Goal: Task Accomplishment & Management: Use online tool/utility

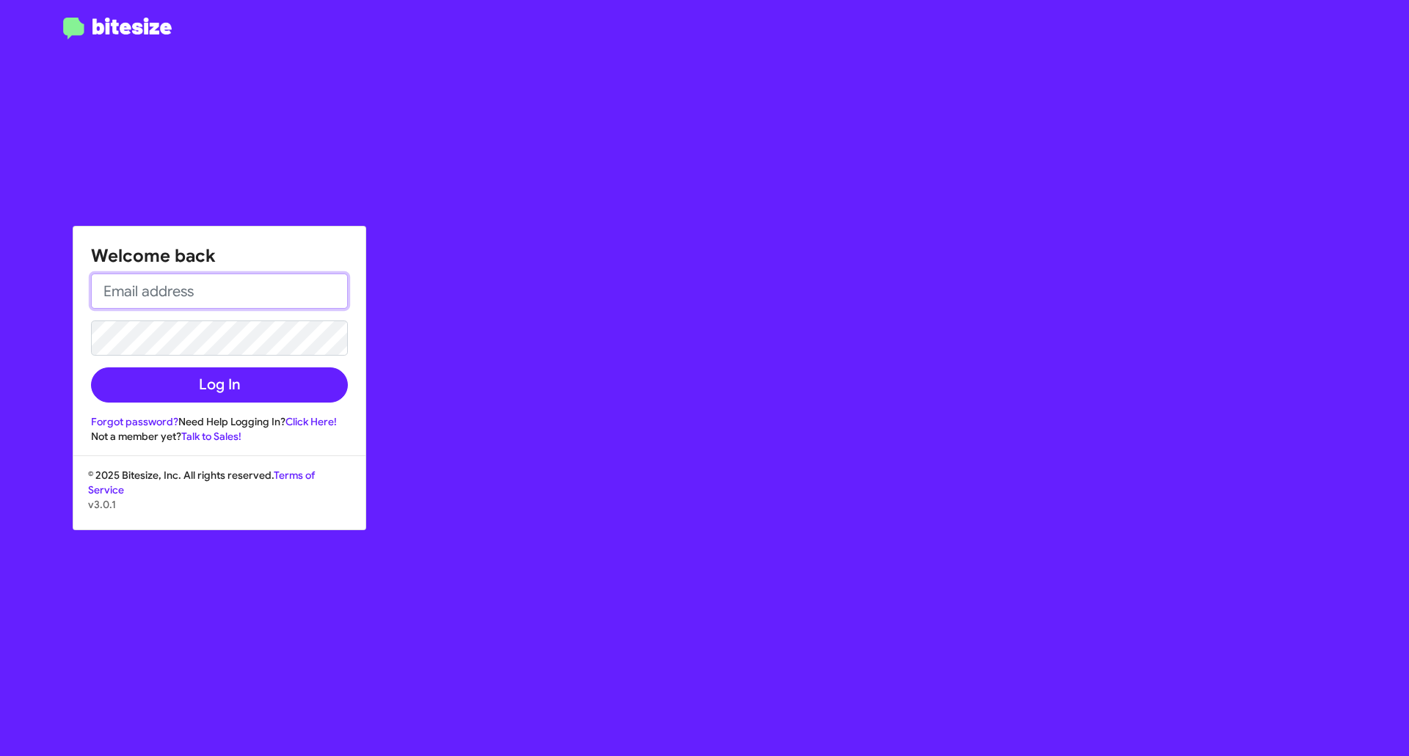
click at [232, 301] on input "email" at bounding box center [219, 291] width 257 height 35
type input "[EMAIL_ADDRESS][DOMAIN_NAME]"
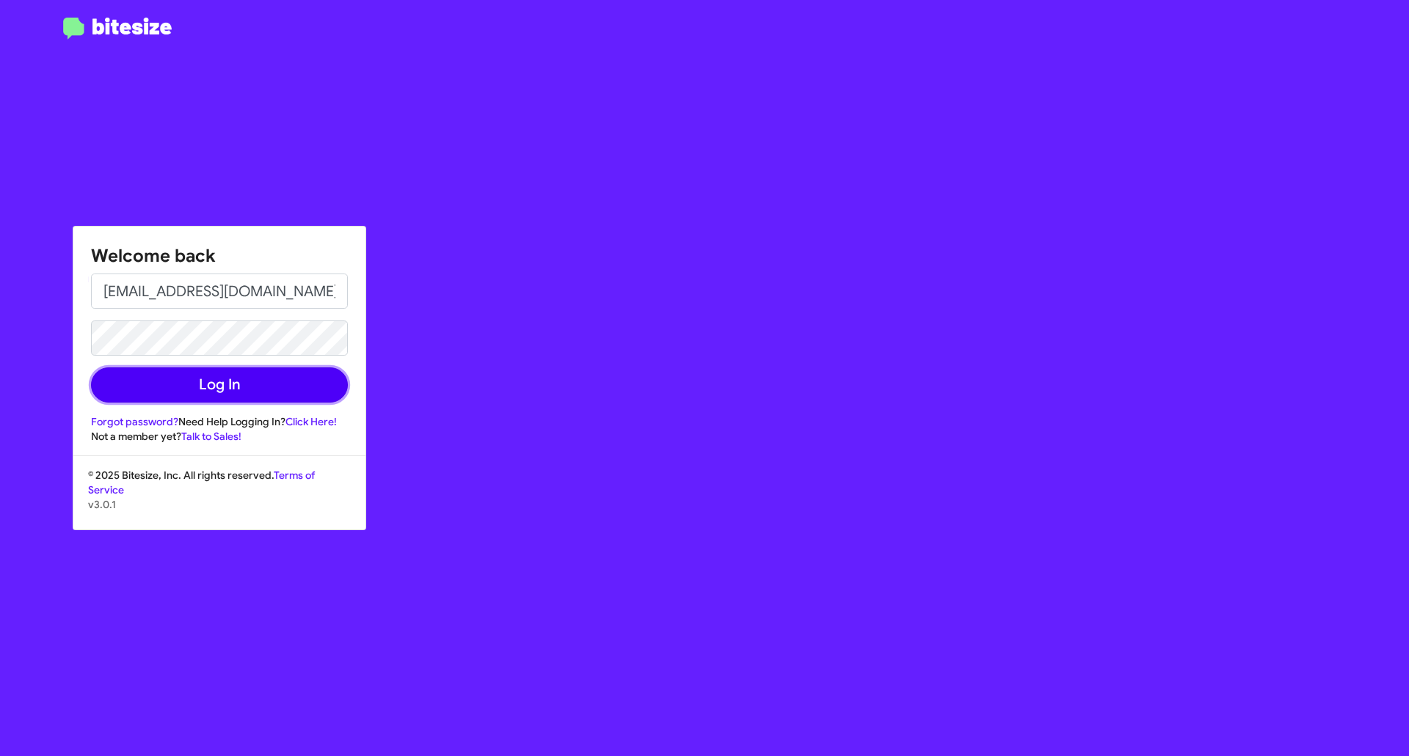
click at [228, 395] on button "Log In" at bounding box center [219, 385] width 257 height 35
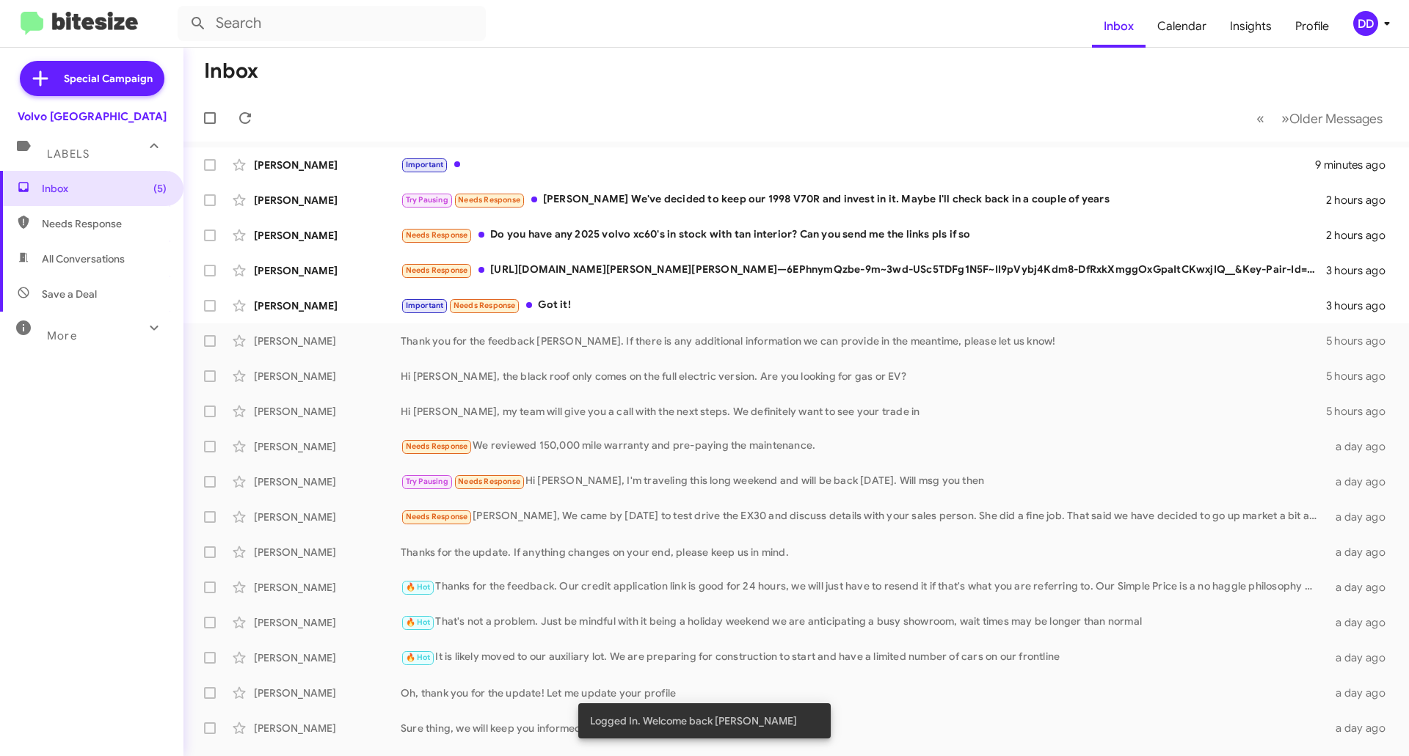
click at [591, 28] on form at bounding box center [635, 23] width 914 height 35
click at [497, 19] on form at bounding box center [635, 23] width 914 height 35
click at [400, 12] on input "text" at bounding box center [332, 23] width 308 height 35
type input "[PERSON_NAME]"
click at [183, 9] on button at bounding box center [197, 23] width 29 height 29
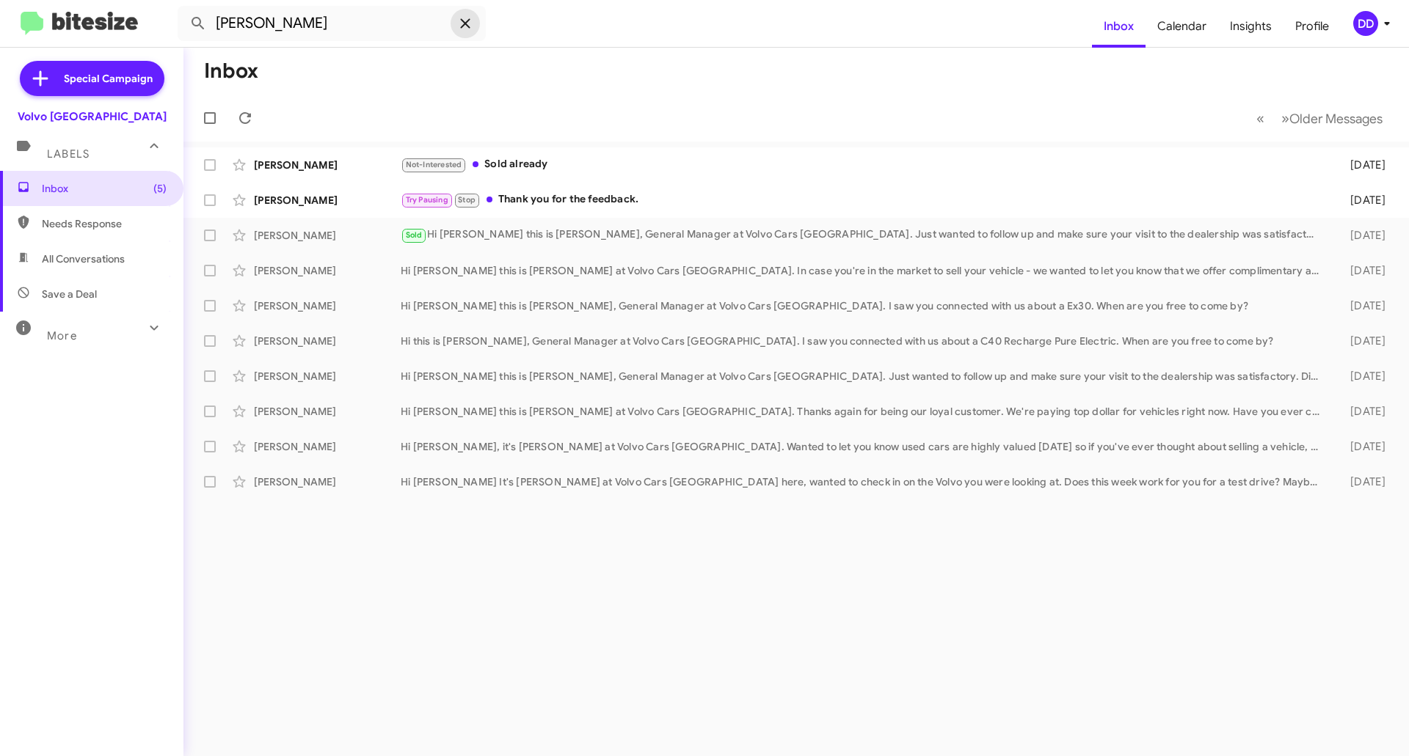
click at [470, 25] on icon at bounding box center [465, 24] width 18 height 18
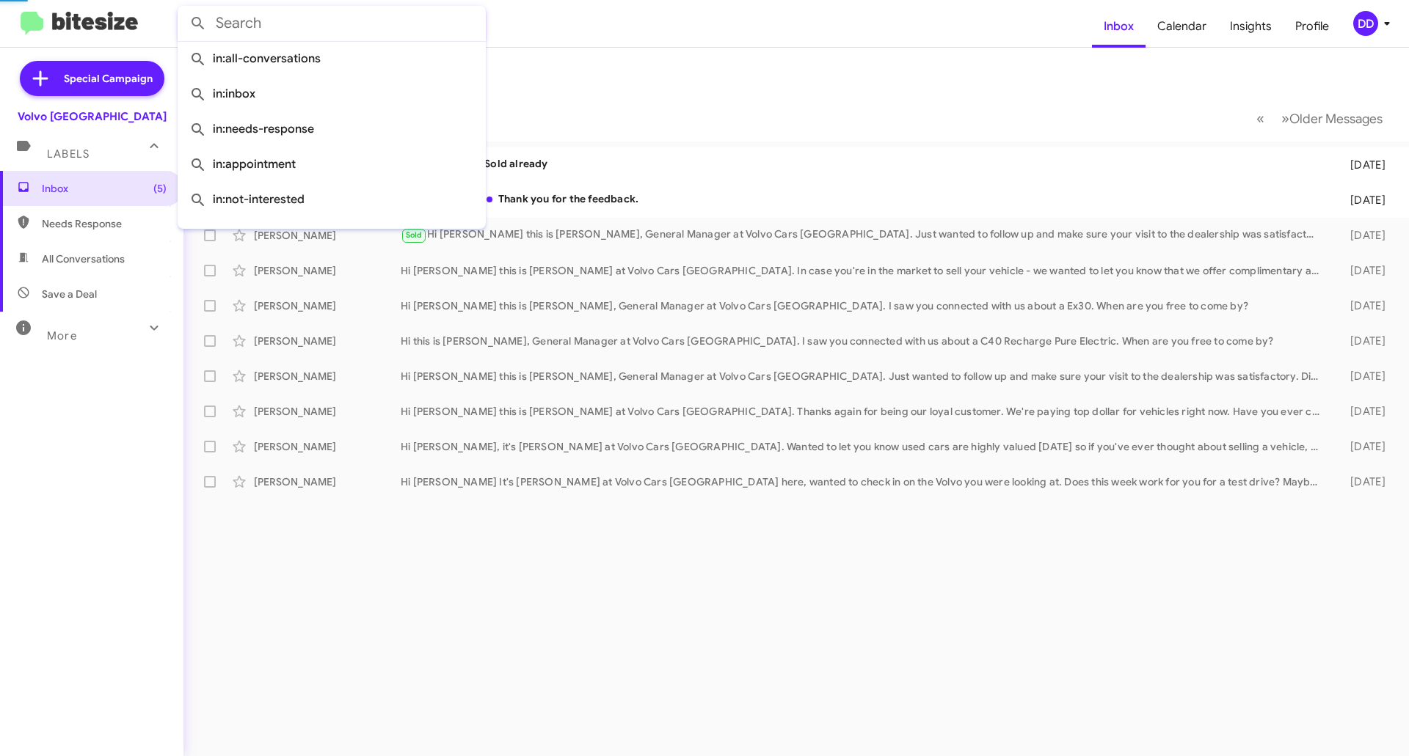
click at [412, 19] on input "text" at bounding box center [332, 23] width 308 height 35
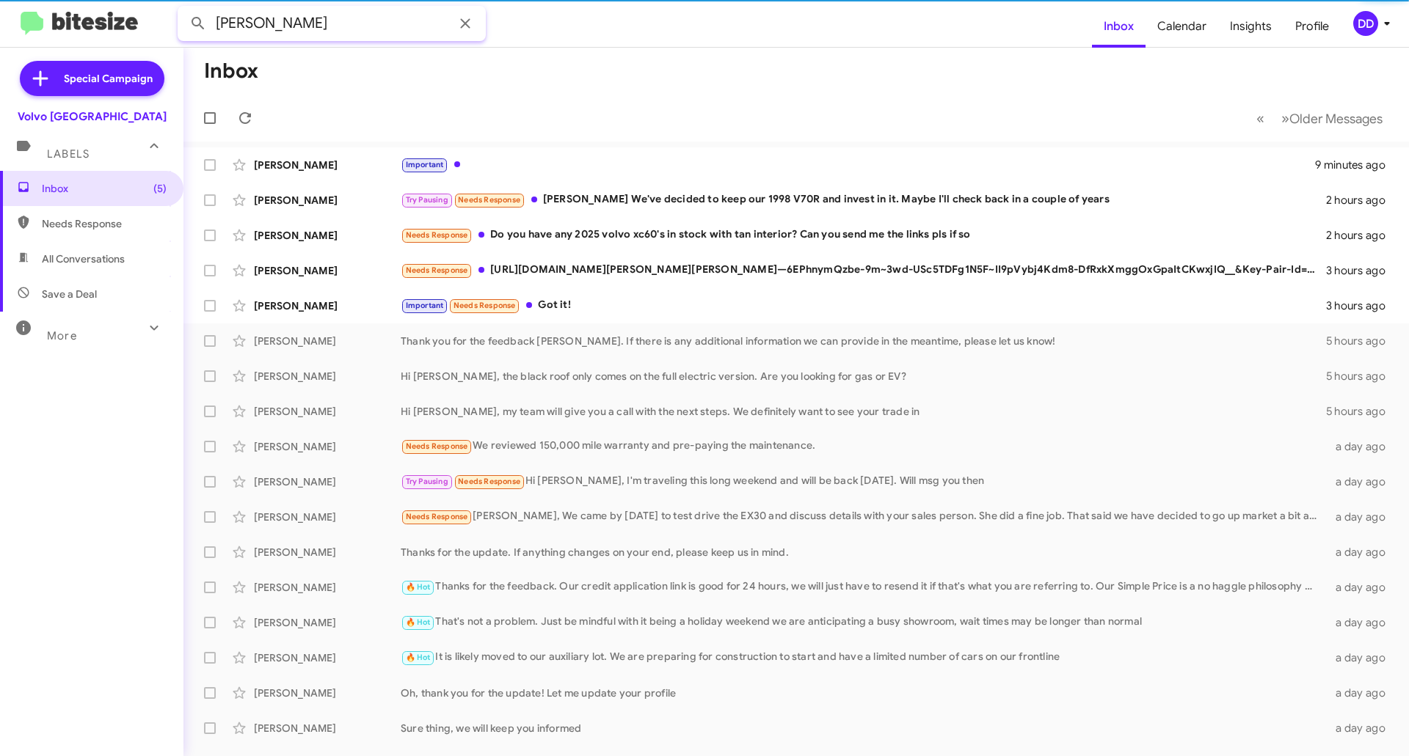
click at [183, 9] on button at bounding box center [197, 23] width 29 height 29
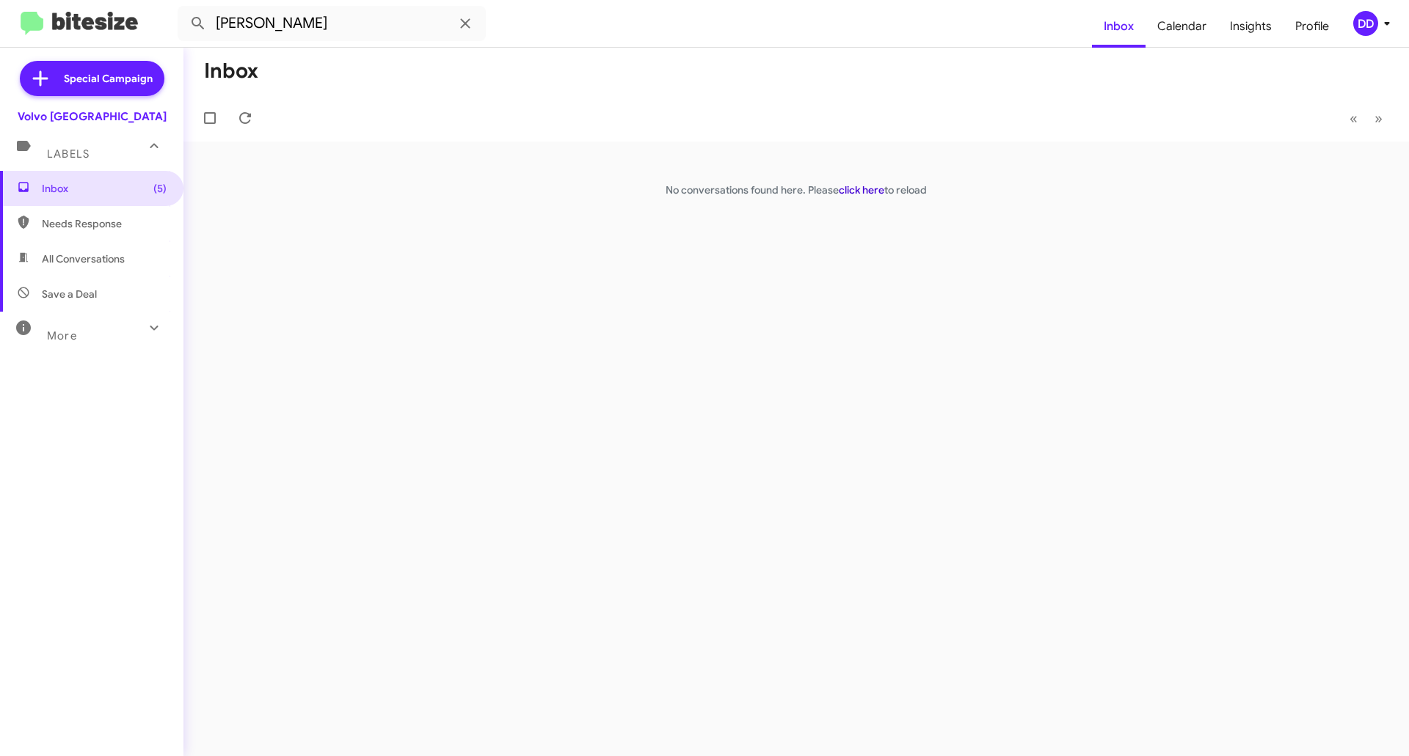
click at [856, 186] on link "click here" at bounding box center [860, 189] width 45 height 13
click at [295, 33] on input "[PERSON_NAME]" at bounding box center [332, 23] width 308 height 35
type input "[PERSON_NAME]"
click at [183, 9] on button at bounding box center [197, 23] width 29 height 29
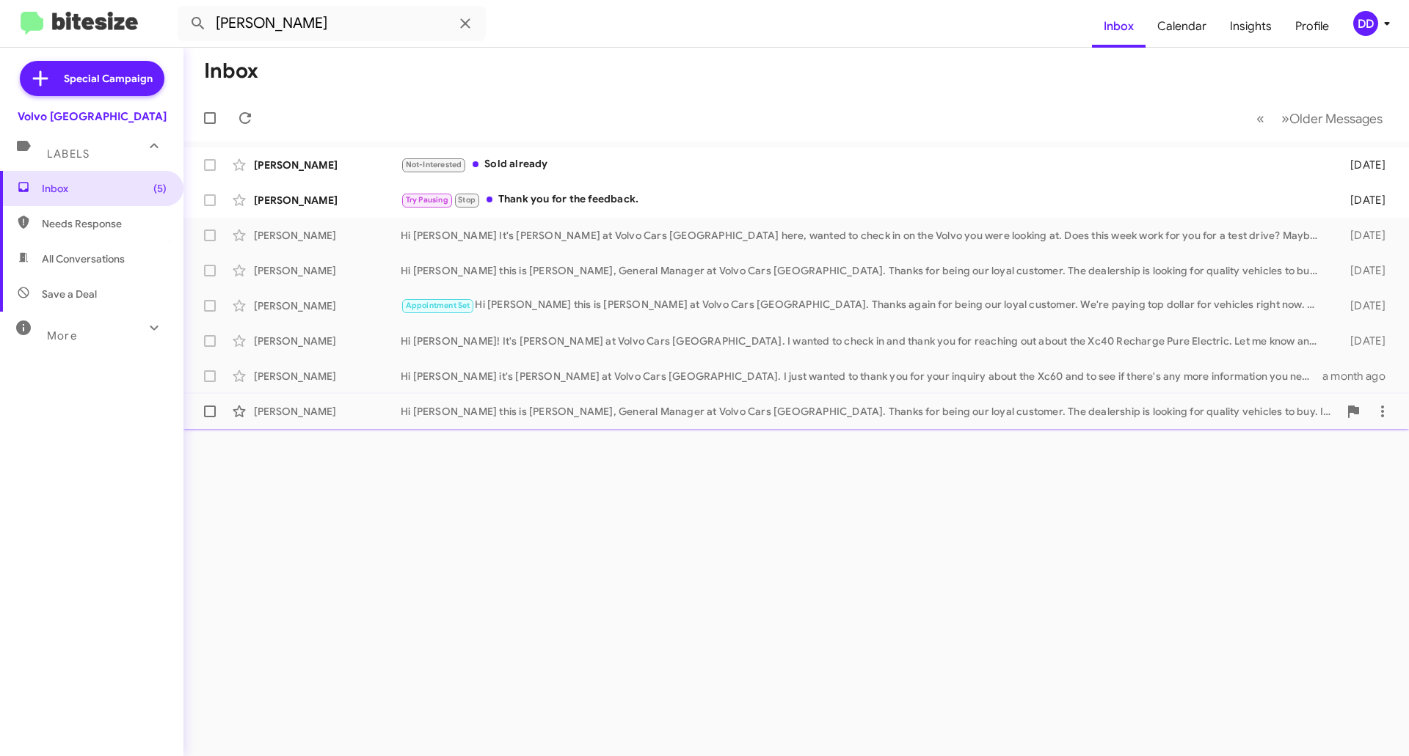
click at [687, 395] on span "[PERSON_NAME] Hi [PERSON_NAME] this is [PERSON_NAME], General Manager at Volvo …" at bounding box center [795, 411] width 1225 height 35
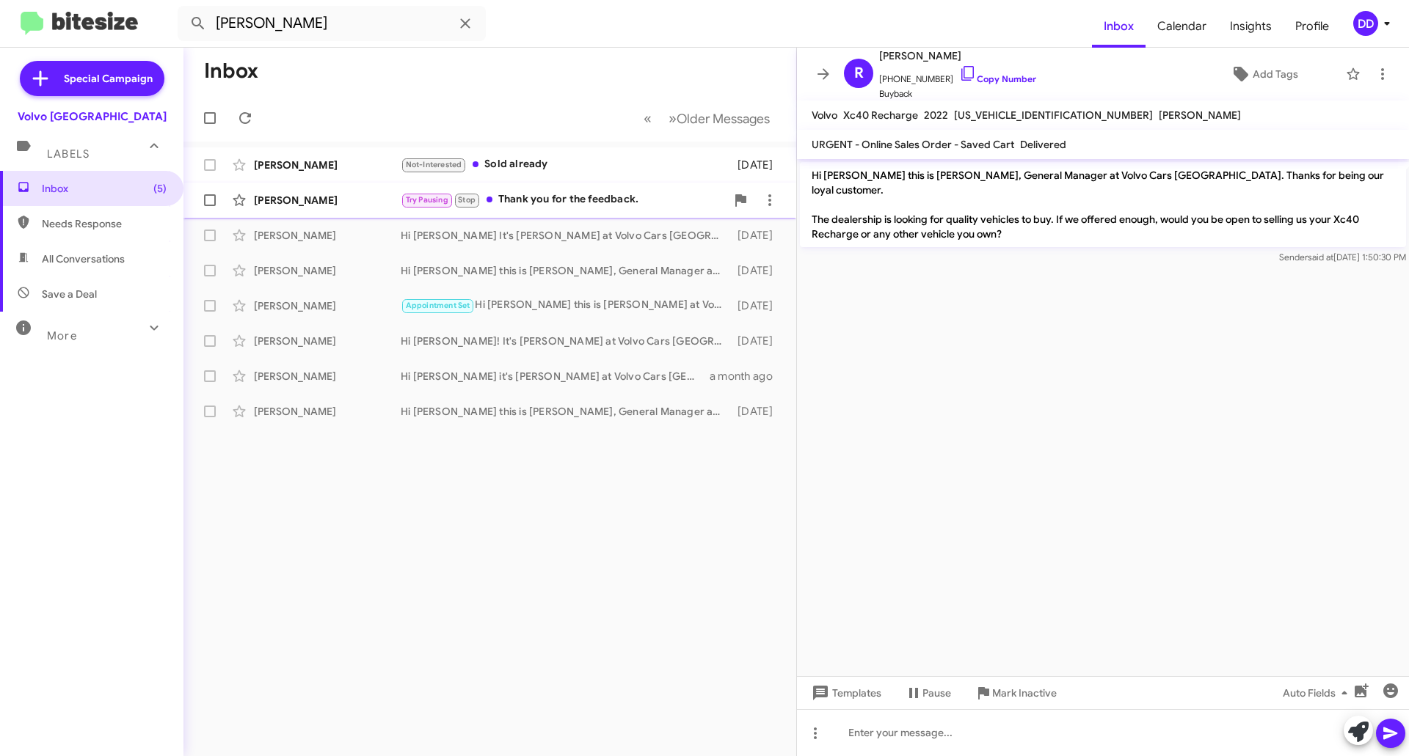
click at [604, 206] on div "Try Pausing Stop Thank you for the feedback." at bounding box center [563, 199] width 325 height 17
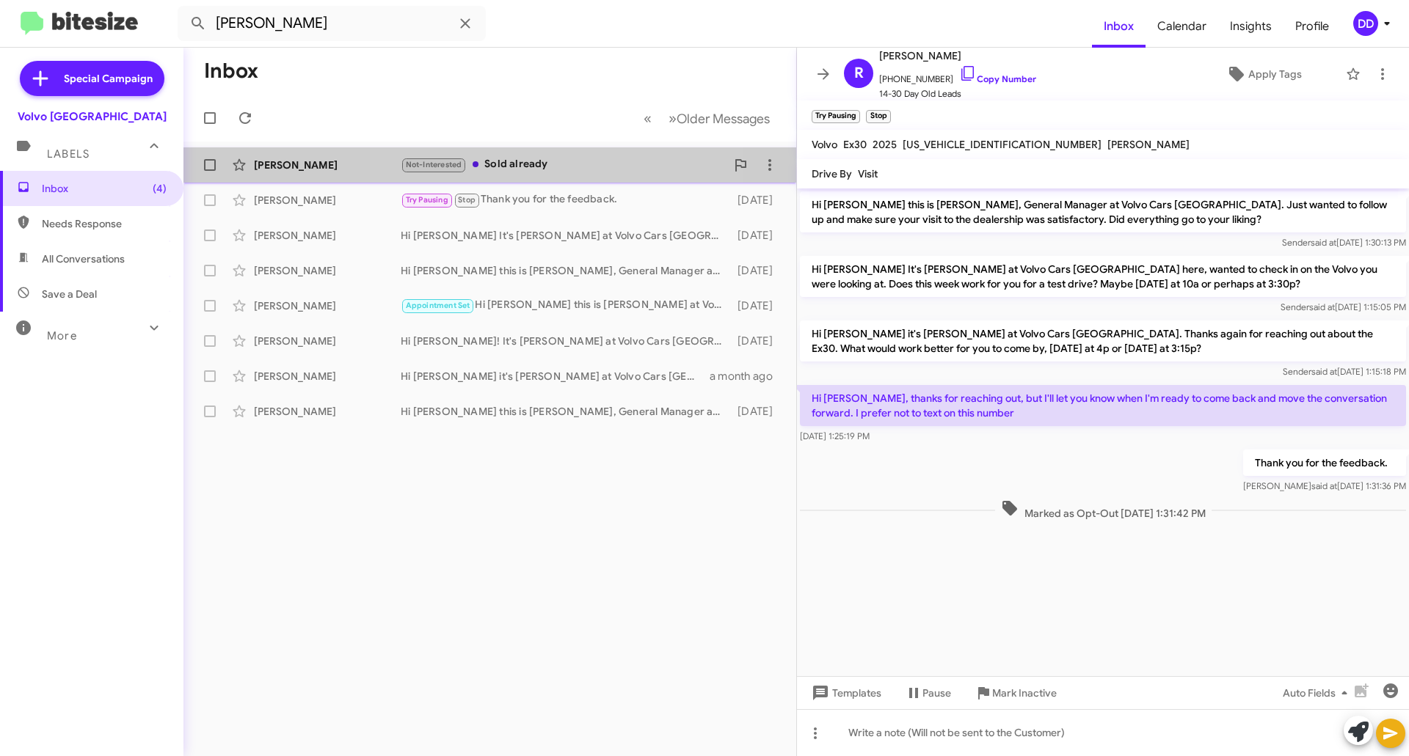
click at [538, 162] on div "Not-Interested Sold already" at bounding box center [563, 164] width 325 height 17
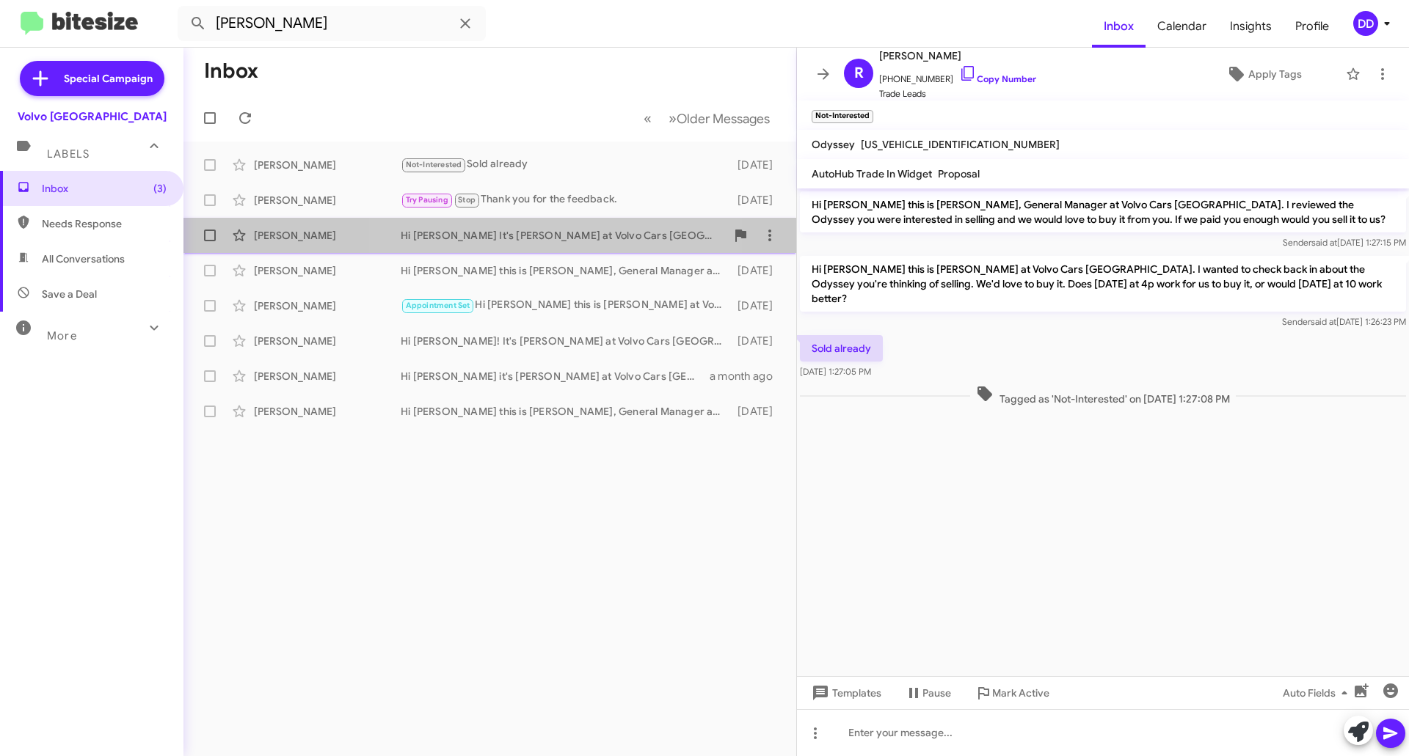
click at [538, 248] on div "[PERSON_NAME] Hi [PERSON_NAME] It's [PERSON_NAME] at Volvo Cars [GEOGRAPHIC_DAT…" at bounding box center [489, 235] width 589 height 29
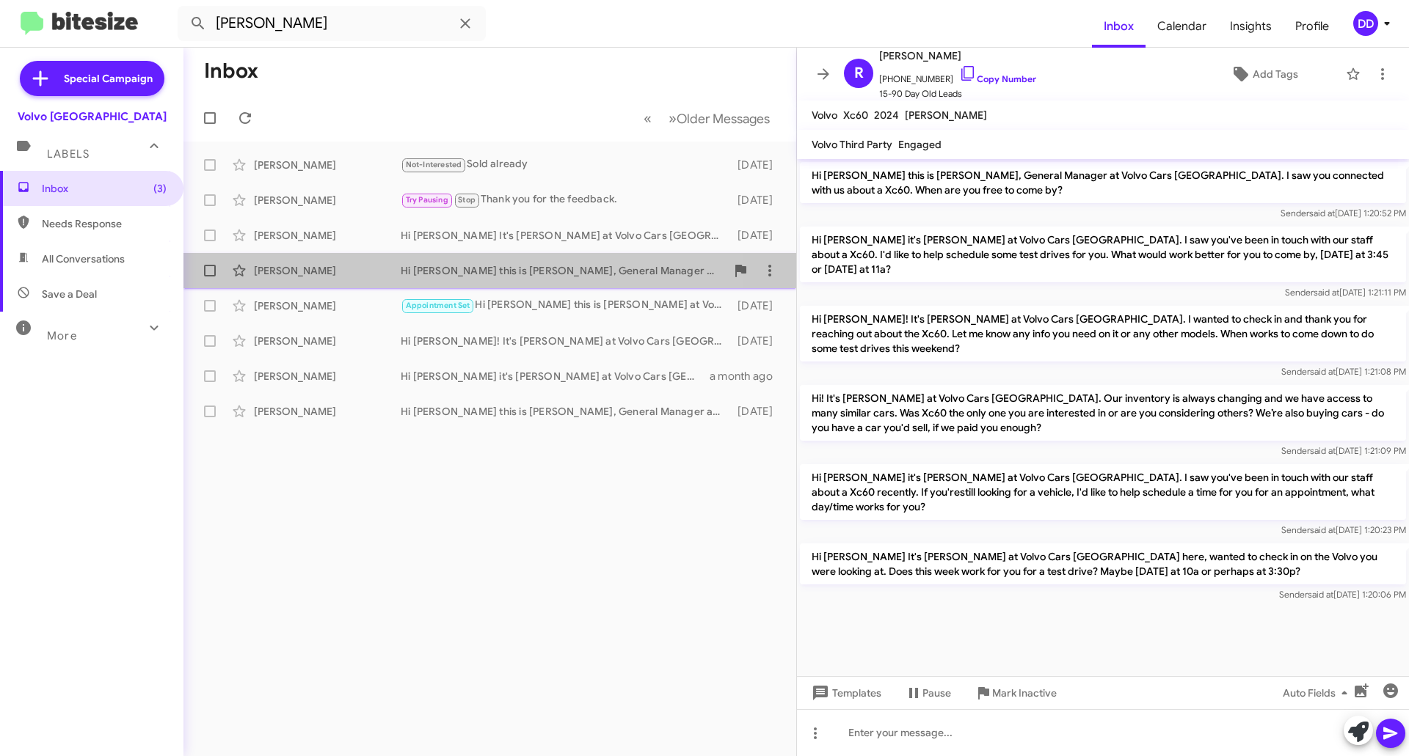
click at [533, 270] on div "Hi [PERSON_NAME] this is [PERSON_NAME], General Manager at Volvo Cars [GEOGRAPH…" at bounding box center [563, 270] width 325 height 15
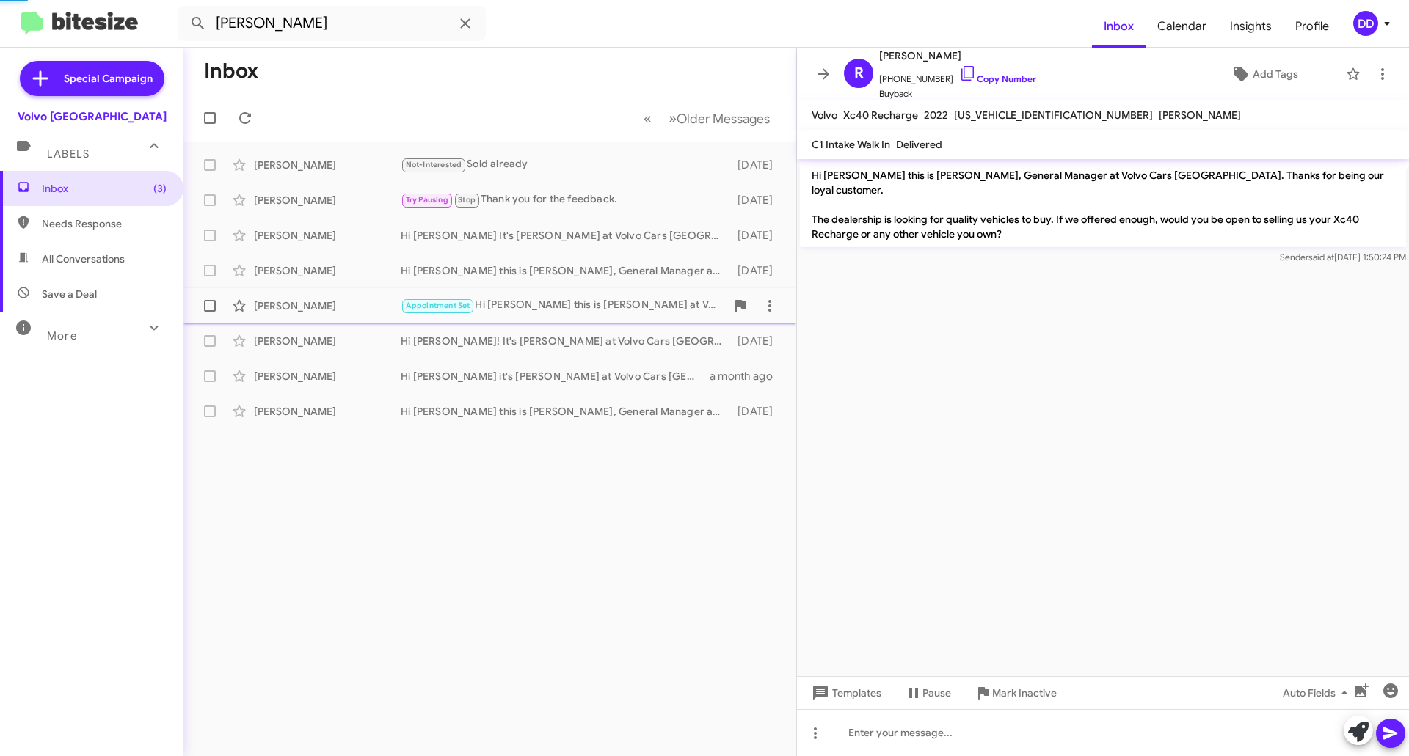
click at [537, 301] on div "Appointment Set Hi [PERSON_NAME] this is [PERSON_NAME] at Volvo Cars [GEOGRAPHI…" at bounding box center [563, 305] width 325 height 17
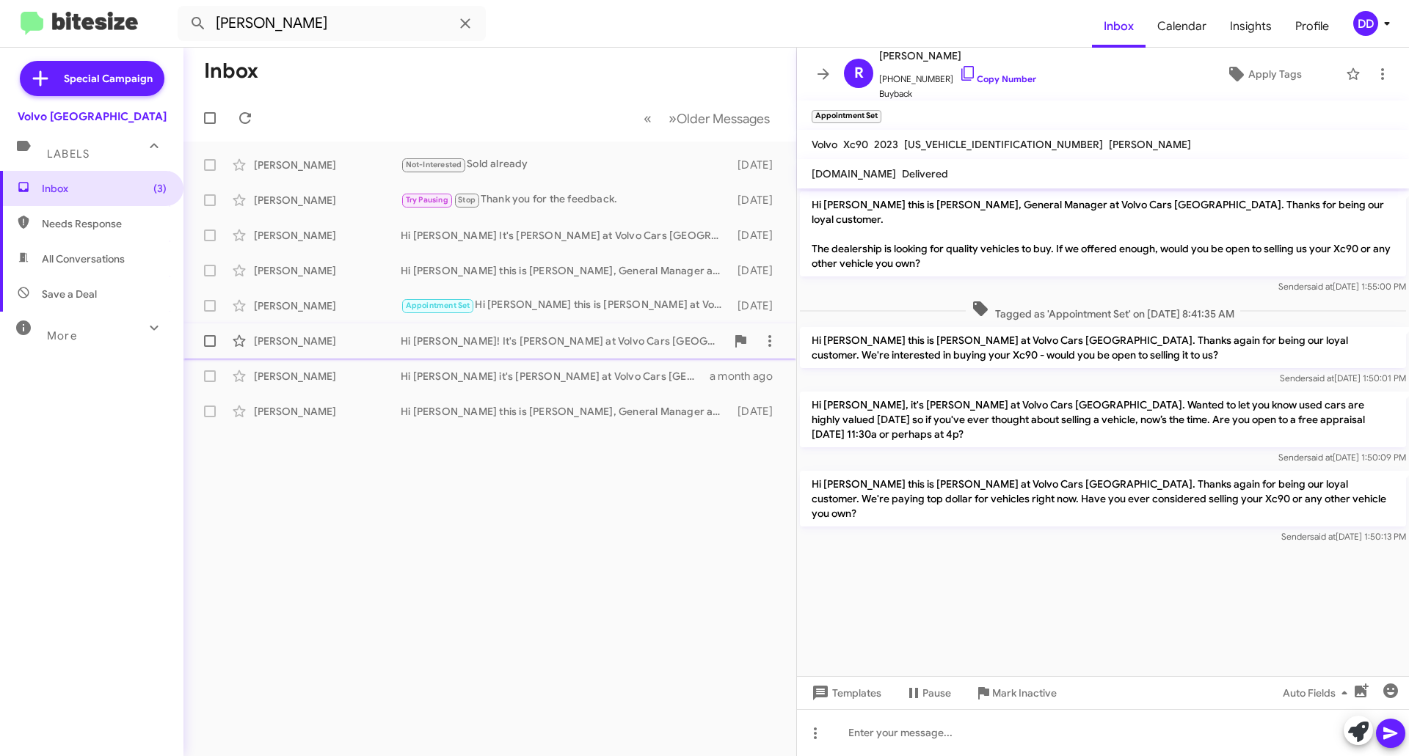
click at [536, 340] on div "Hi [PERSON_NAME]! It's [PERSON_NAME] at Volvo Cars [GEOGRAPHIC_DATA]. I wanted …" at bounding box center [563, 341] width 325 height 15
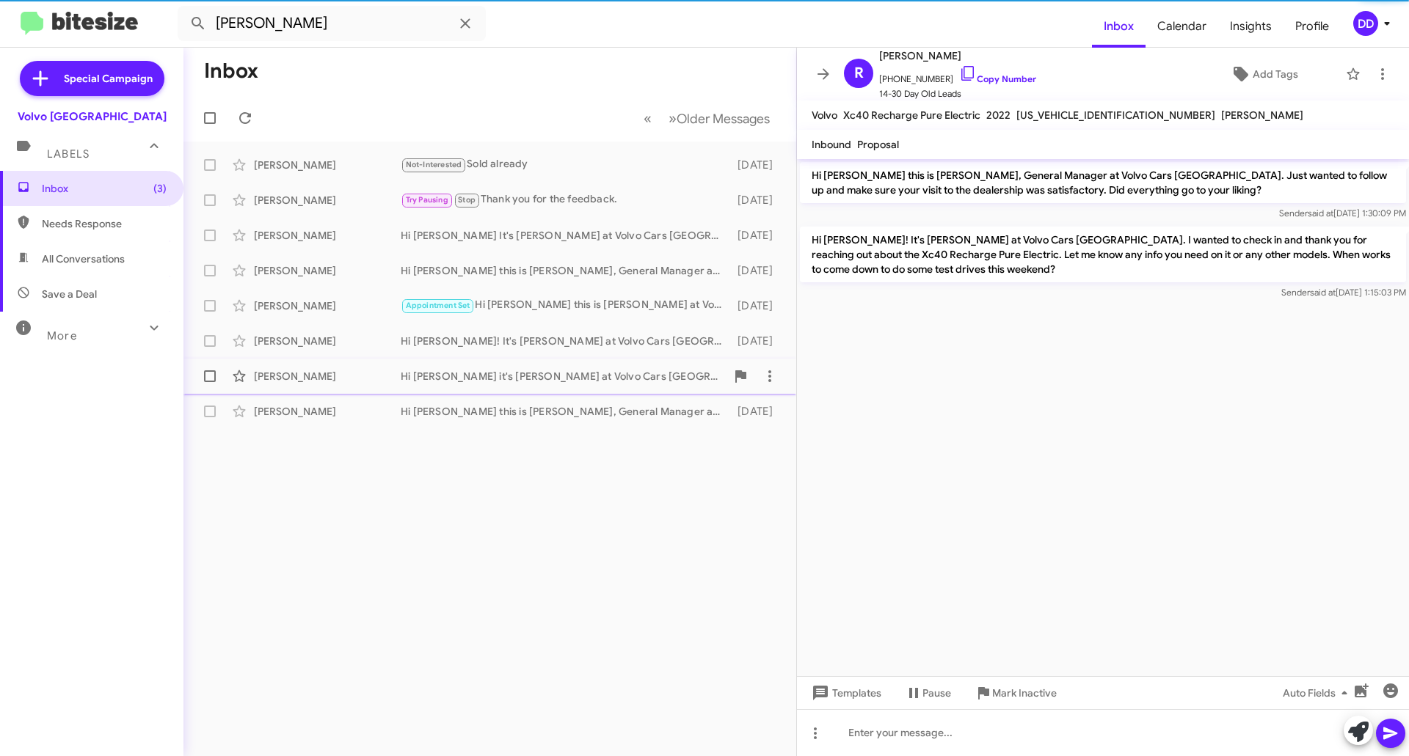
click at [533, 376] on div "Hi [PERSON_NAME] it's [PERSON_NAME] at Volvo Cars [GEOGRAPHIC_DATA]. I just wan…" at bounding box center [563, 376] width 325 height 15
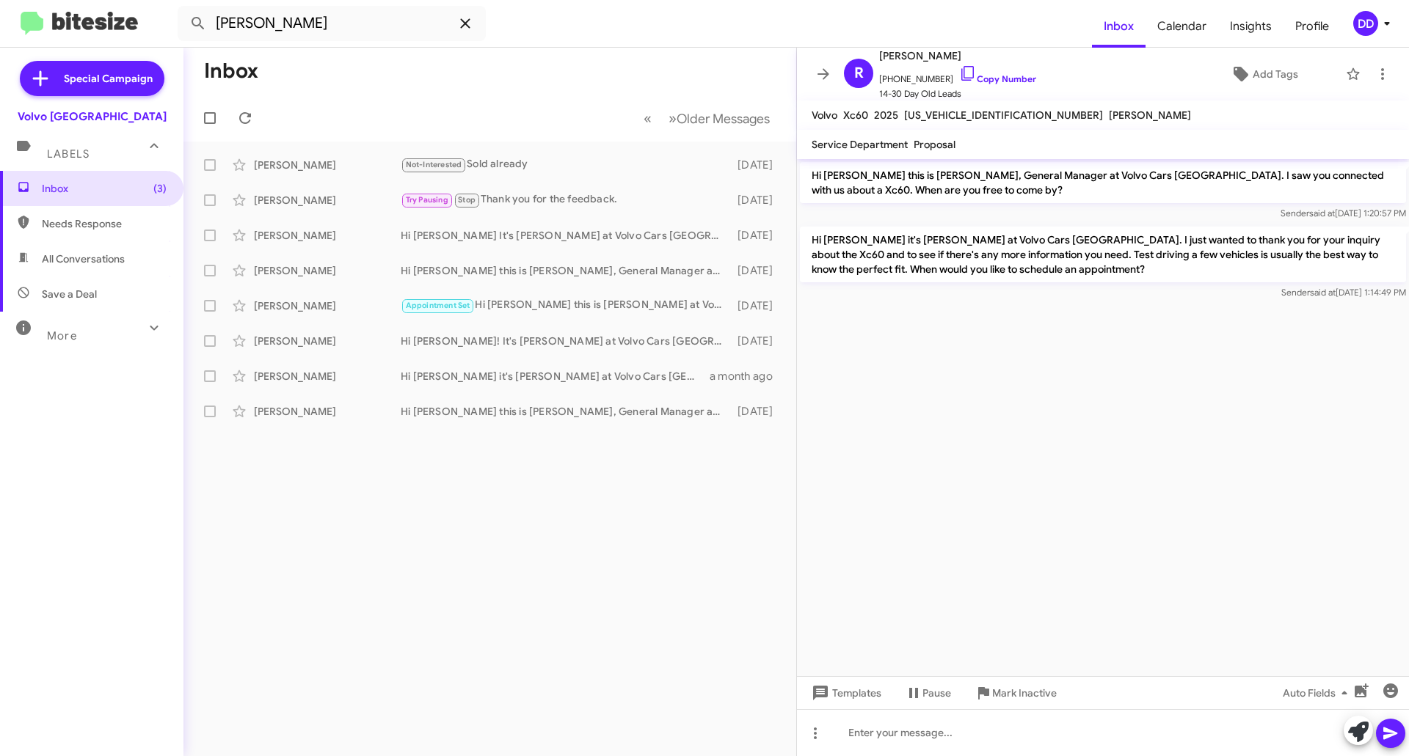
click at [464, 25] on icon at bounding box center [465, 23] width 10 height 10
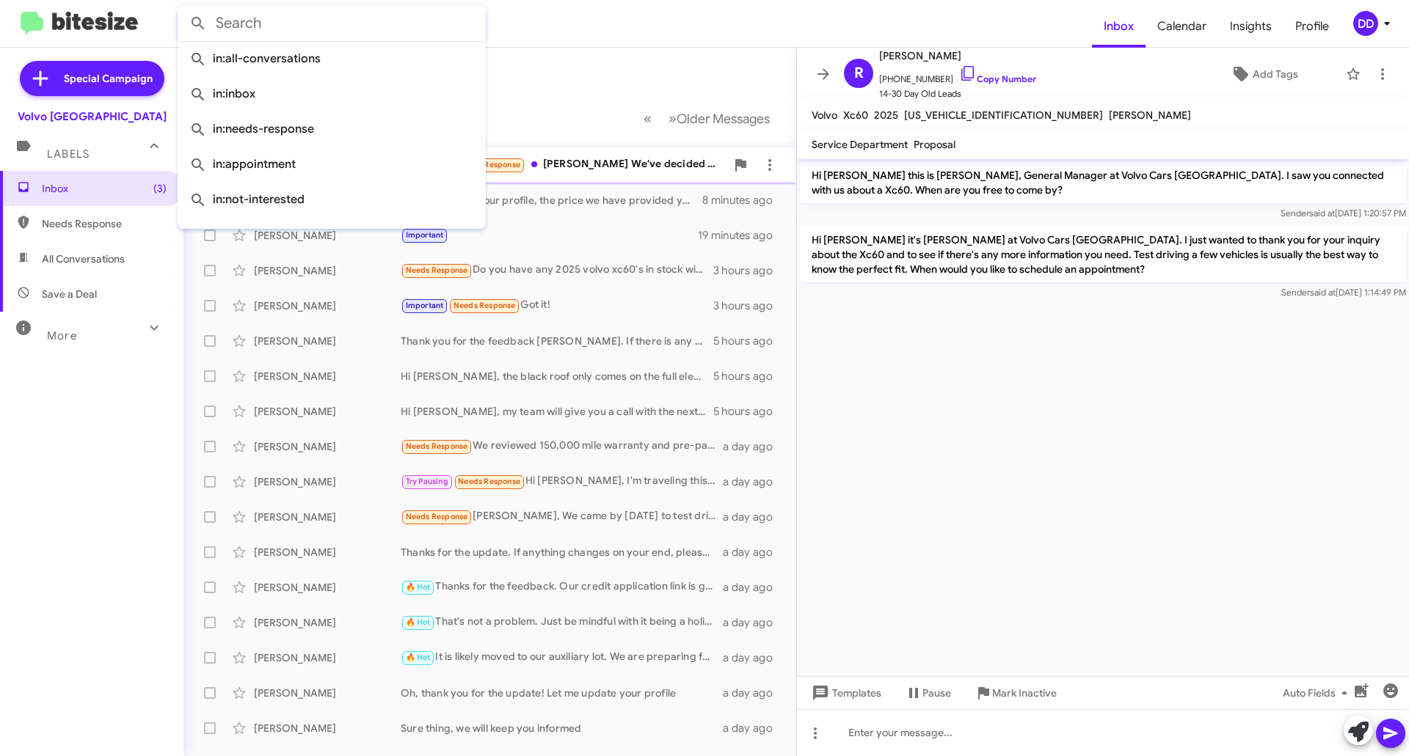
click at [624, 162] on div "Try Pausing Needs Response [PERSON_NAME] We've decided to keep our 1998 V70R an…" at bounding box center [563, 164] width 325 height 17
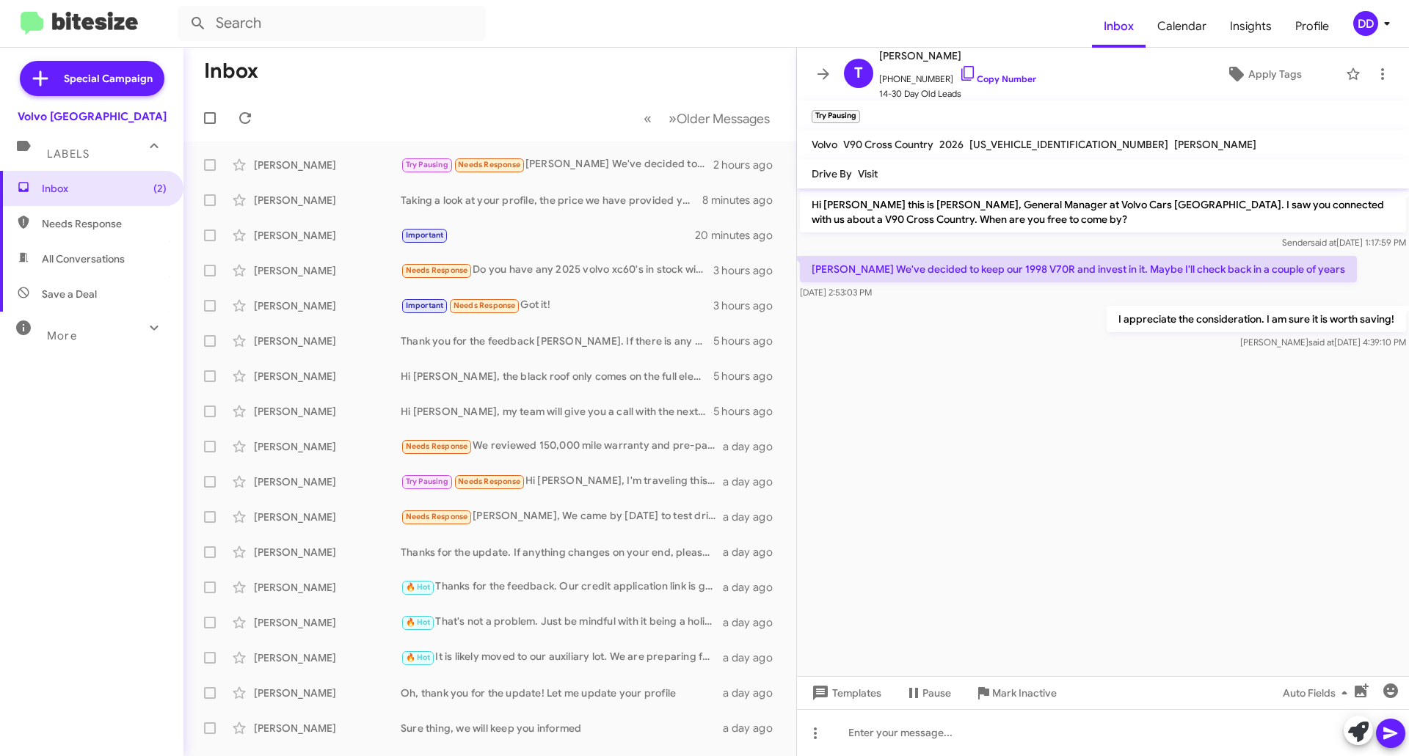
click at [796, 29] on form at bounding box center [635, 23] width 914 height 35
click at [81, 199] on span "Inbox (2)" at bounding box center [91, 188] width 183 height 35
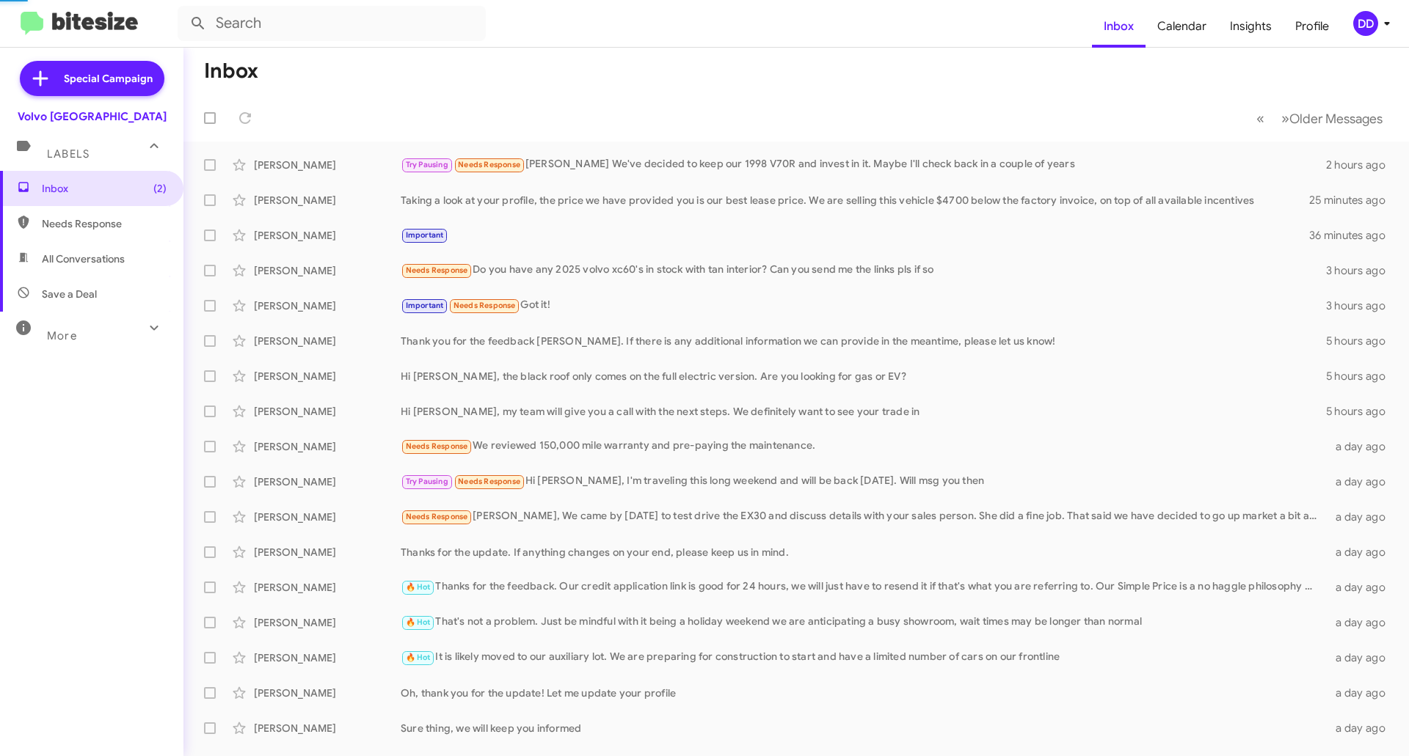
click at [89, 231] on span "Needs Response" at bounding box center [91, 223] width 183 height 35
type input "in:needs-response"
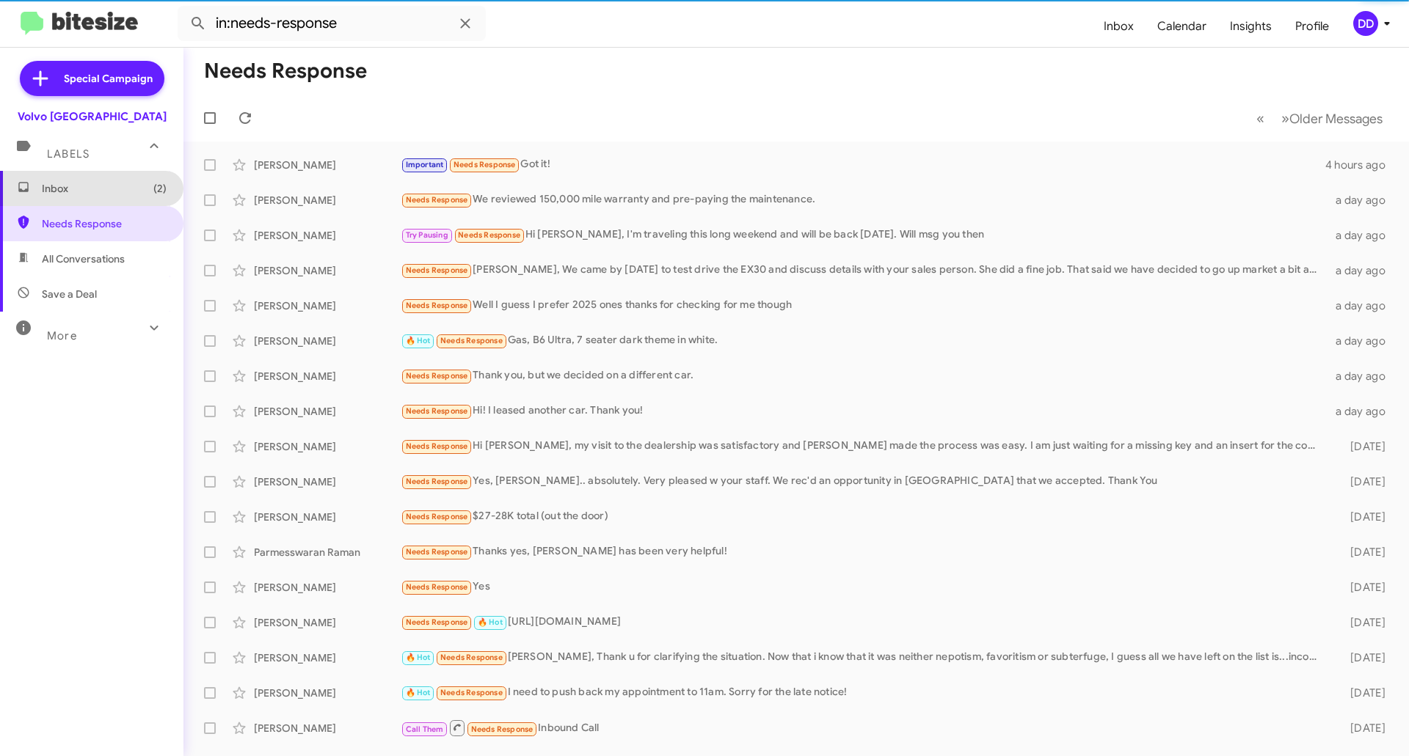
click at [92, 194] on span "Inbox (2)" at bounding box center [104, 188] width 125 height 15
